Goal: Task Accomplishment & Management: Use online tool/utility

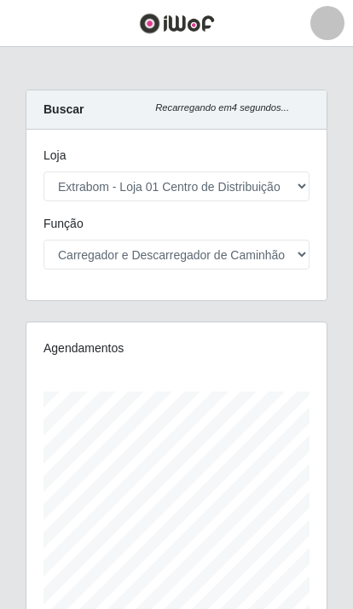
select select "435"
click at [342, 327] on div "Carregando... Buscar Recarregando em 23 segundos... Loja [Selecione...] Extrabo…" at bounding box center [176, 436] width 353 height 693
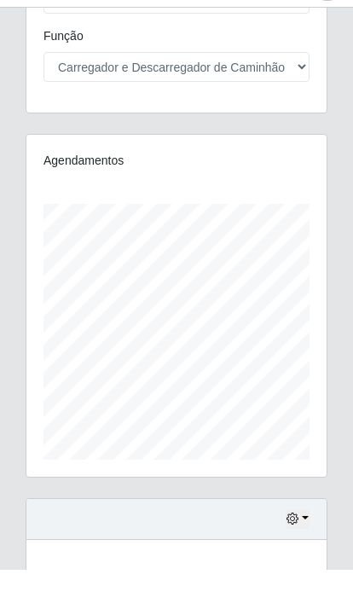
scroll to position [147, 0]
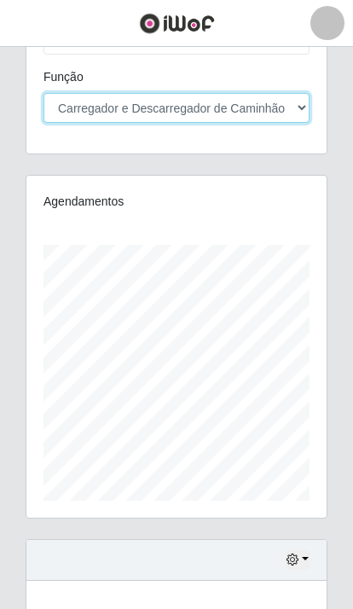
click at [96, 111] on select "[Selecione...] Carregador e Descarregador de Caminhão Carregador e Descarregado…" at bounding box center [176, 108] width 266 height 30
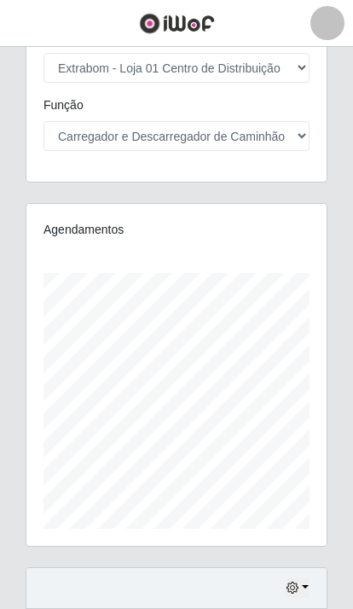
scroll to position [0, 0]
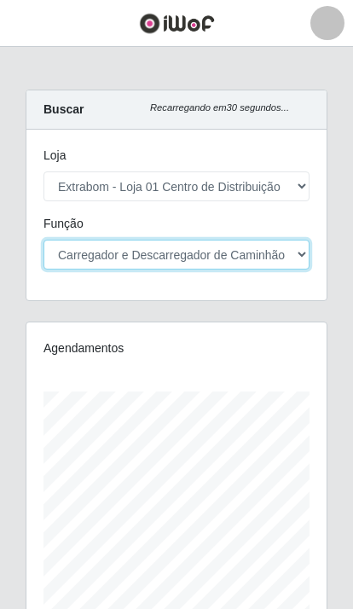
click at [289, 255] on select "[Selecione...] Carregador e Descarregador de Caminhão Carregador e Descarregado…" at bounding box center [176, 255] width 266 height 30
click at [298, 251] on select "[Selecione...] Carregador e Descarregador de Caminhão Carregador e Descarregado…" at bounding box center [176, 255] width 266 height 30
select select "11"
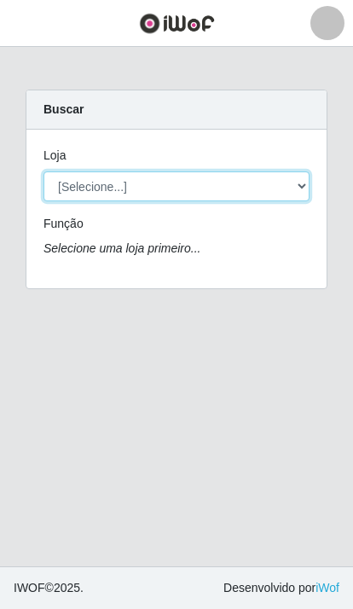
click at [252, 198] on select "[Selecione...] Extrabom - Loja 01 Centro de Distribuição" at bounding box center [176, 186] width 266 height 30
select select "435"
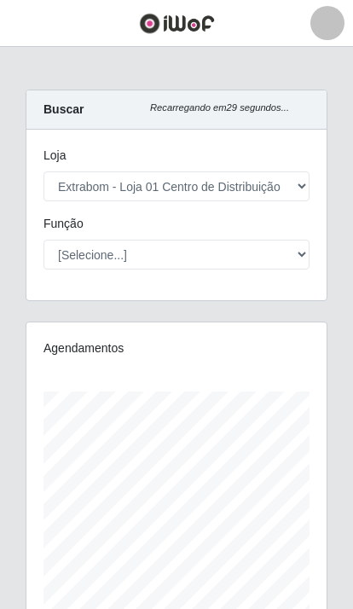
scroll to position [342, 300]
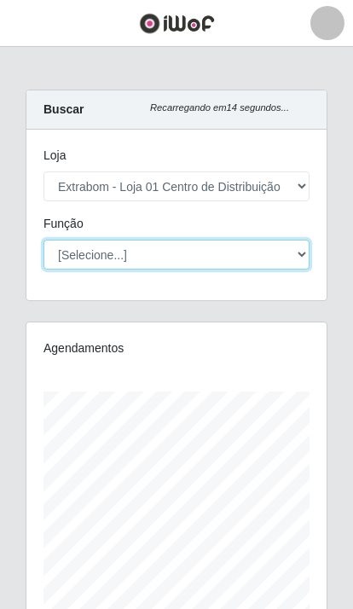
click at [77, 254] on select "[Selecione...] Carregador e Descarregador de Caminhão Carregador e Descarregado…" at bounding box center [176, 255] width 266 height 30
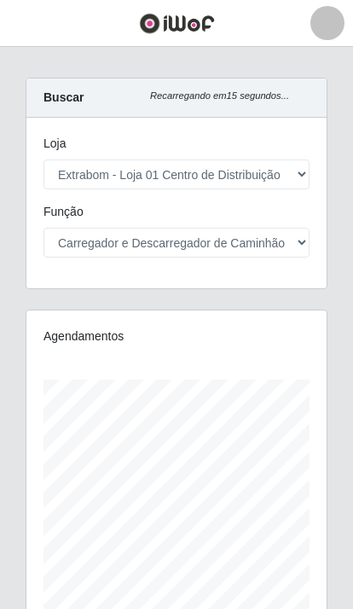
scroll to position [0, 0]
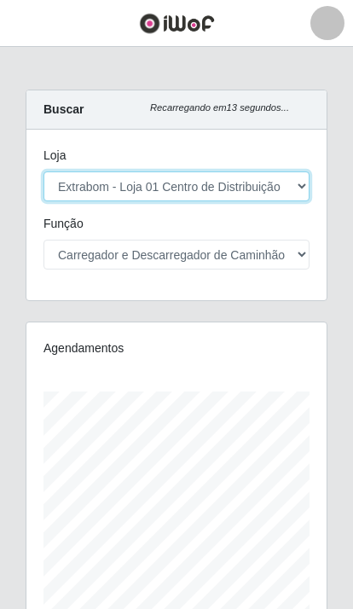
click at [284, 188] on select "[Selecione...] Extrabom - Loja 01 Centro de Distribuição" at bounding box center [176, 186] width 266 height 30
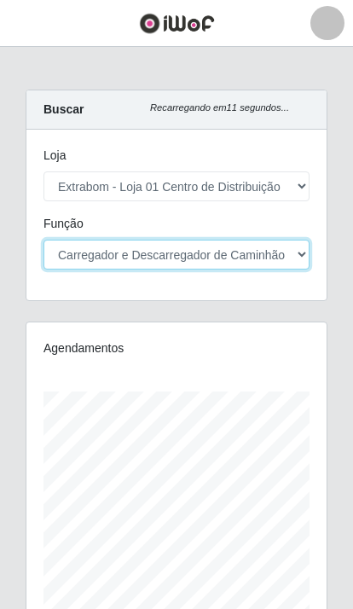
click at [279, 251] on select "[Selecione...] Carregador e Descarregador de Caminhão Carregador e Descarregado…" at bounding box center [176, 255] width 266 height 30
click at [295, 256] on select "[Selecione...] Carregador e Descarregador de Caminhão Carregador e Descarregado…" at bounding box center [176, 255] width 266 height 30
select select "138"
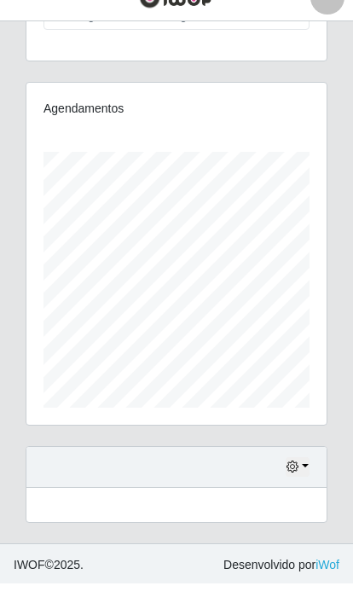
scroll to position [217, 0]
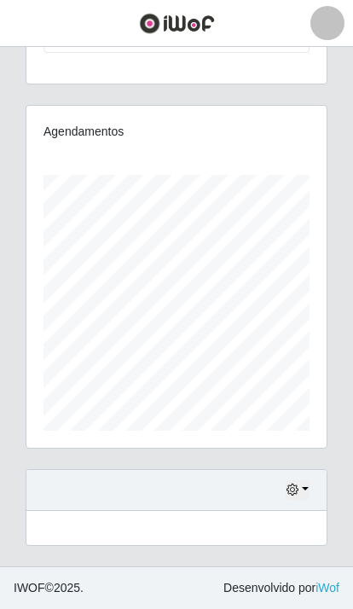
click at [286, 493] on icon "button" at bounding box center [292, 489] width 12 height 12
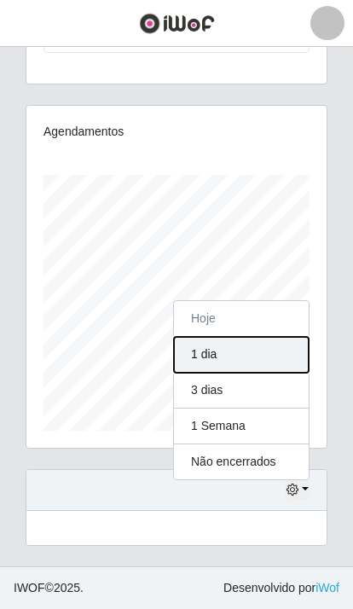
click at [219, 351] on button "1 dia" at bounding box center [241, 355] width 135 height 36
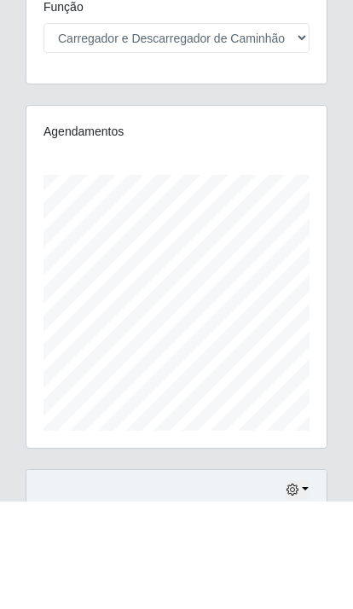
scroll to position [102, 0]
